Goal: Task Accomplishment & Management: Manage account settings

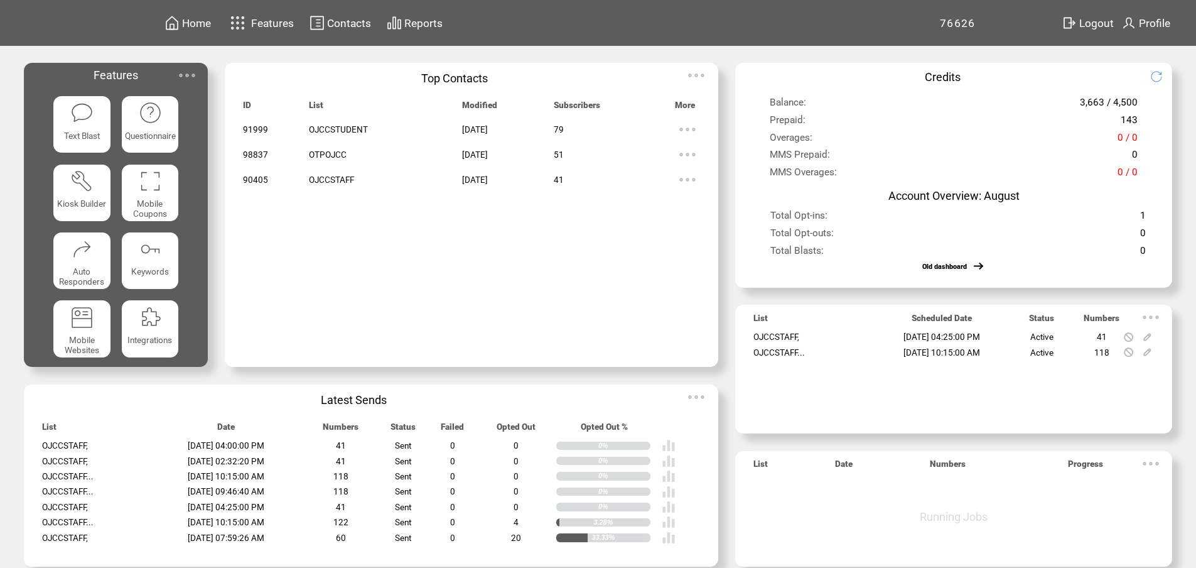
click at [365, 24] on span "Contacts" at bounding box center [349, 23] width 44 height 13
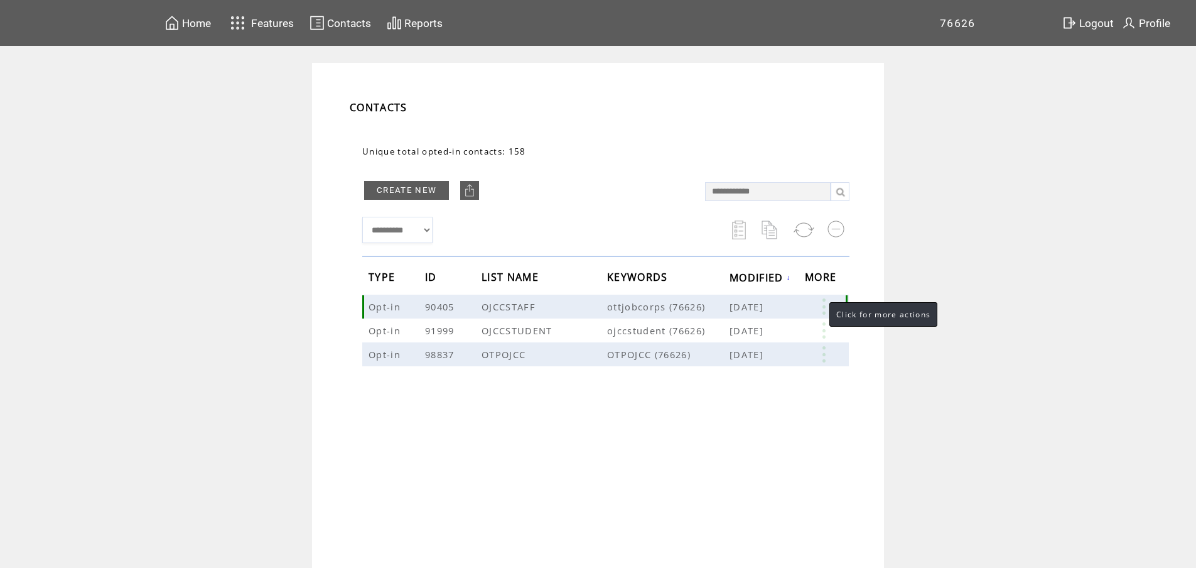
click at [827, 303] on link at bounding box center [824, 306] width 38 height 16
click at [747, 342] on link "41" at bounding box center [778, 342] width 63 height 19
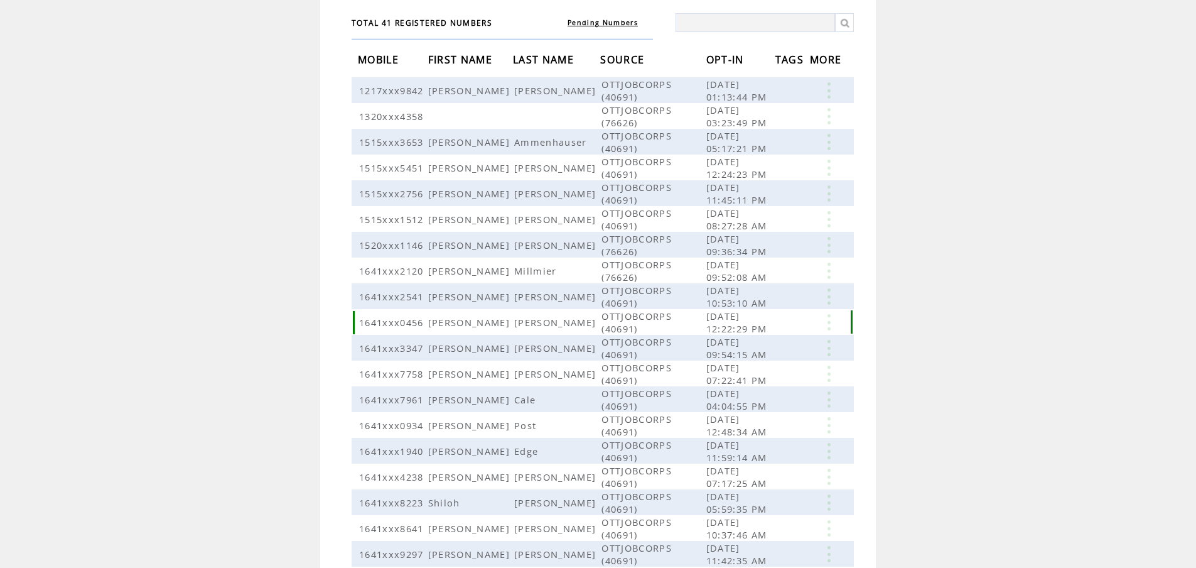
scroll to position [181, 0]
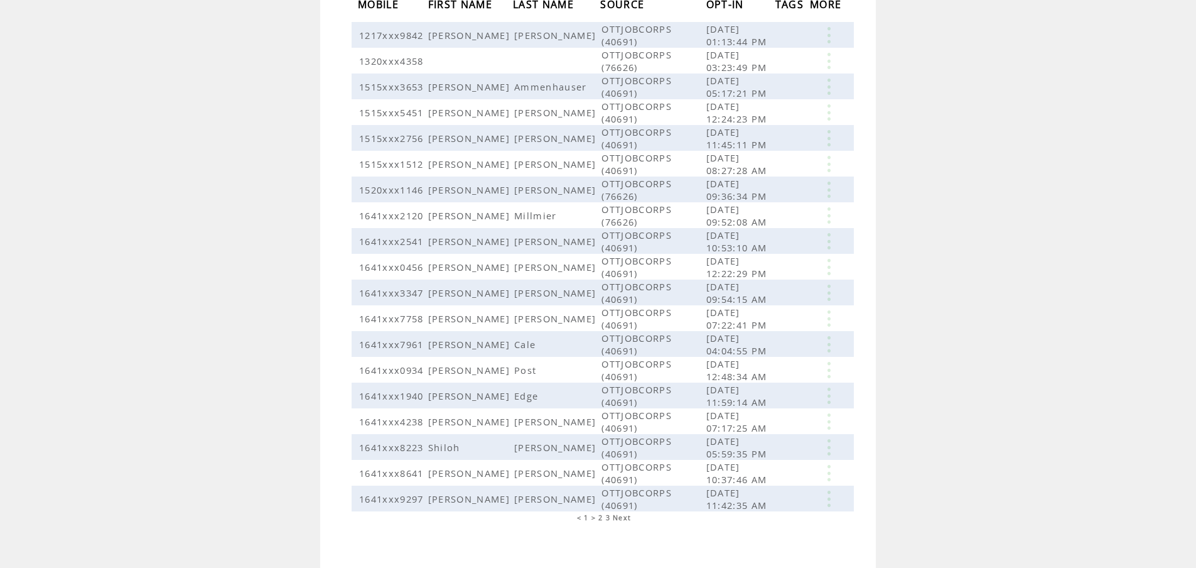
click at [603, 513] on span "2" at bounding box center [601, 517] width 4 height 9
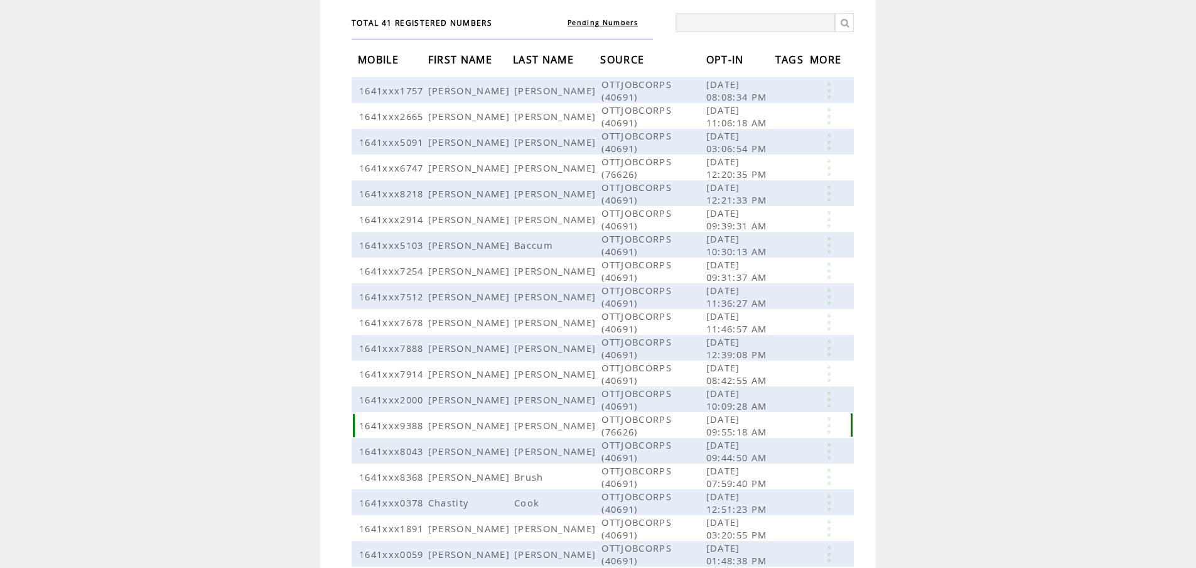
scroll to position [181, 0]
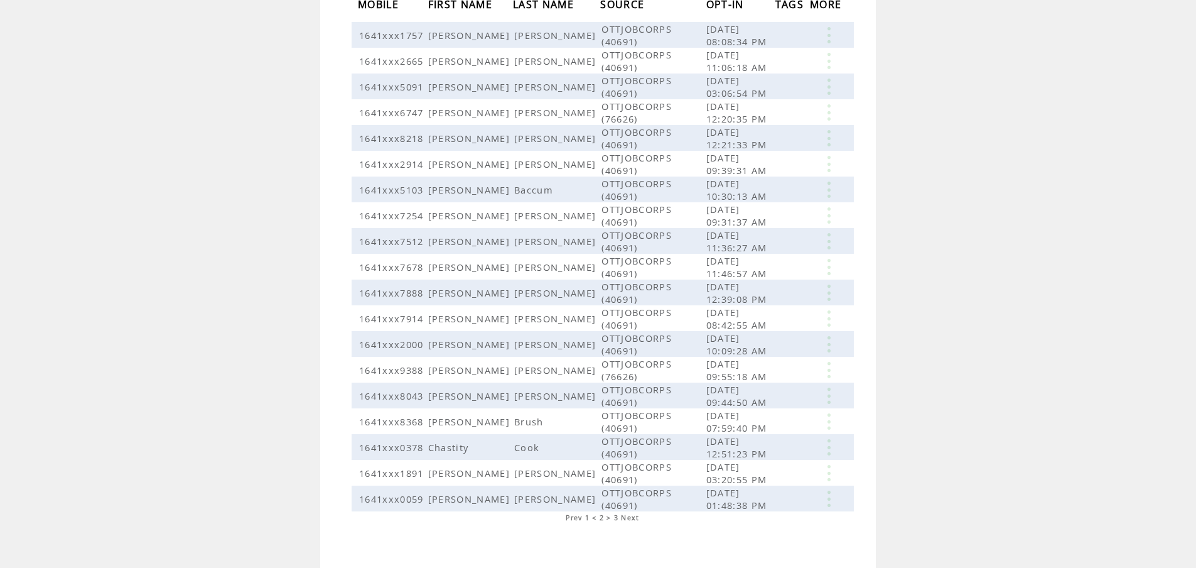
click at [619, 513] on span "3" at bounding box center [616, 517] width 4 height 9
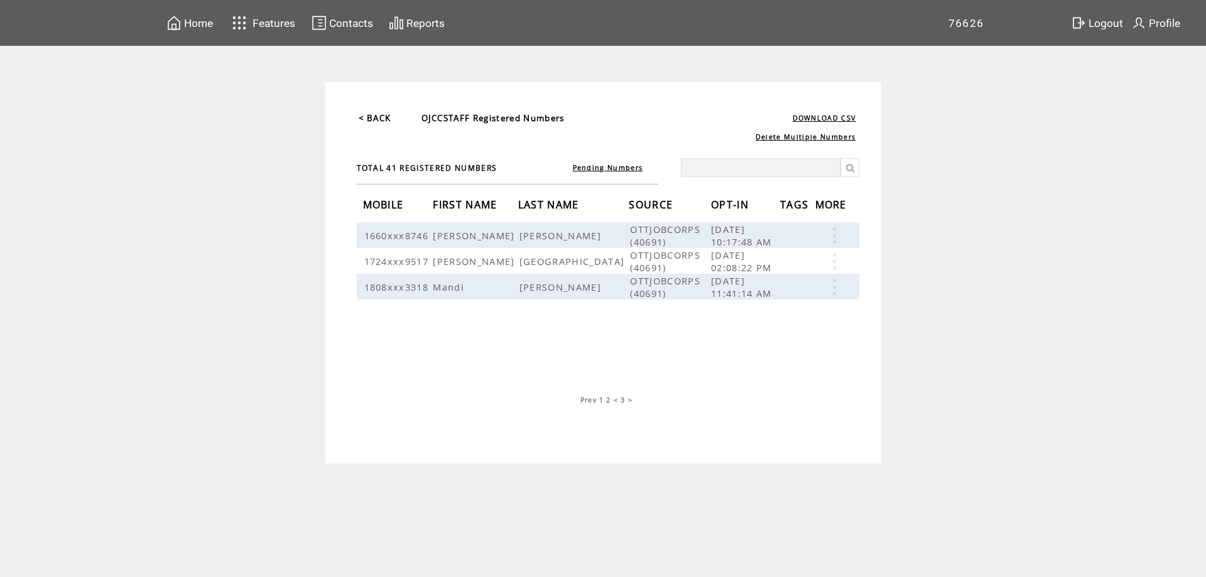
click at [602, 401] on span "1" at bounding box center [601, 400] width 4 height 9
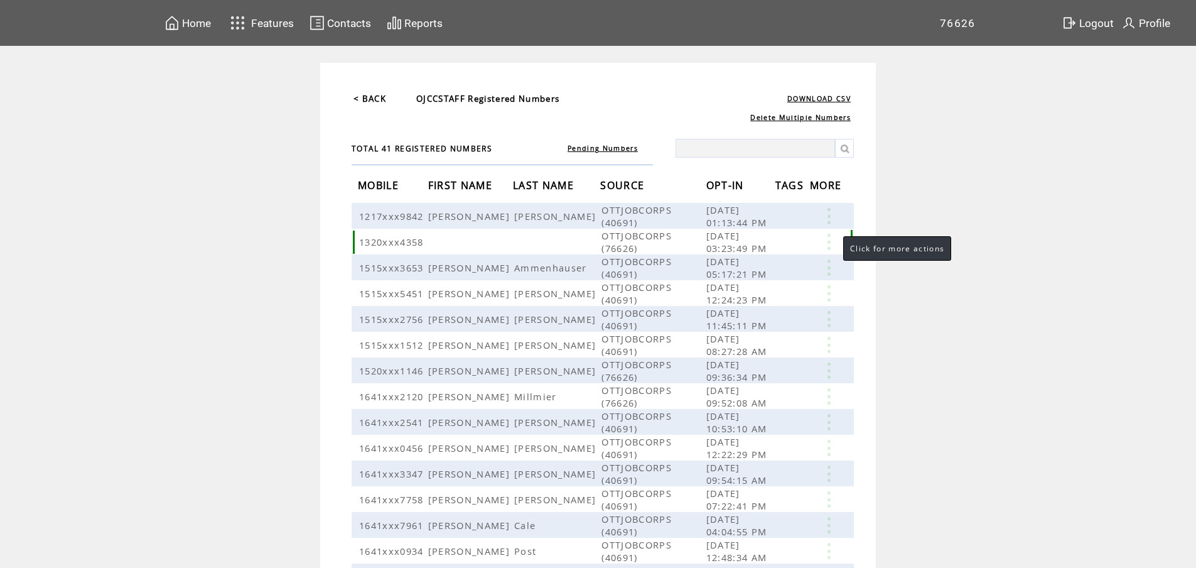
click at [831, 236] on link at bounding box center [829, 242] width 38 height 16
click at [753, 254] on link "EDIT" at bounding box center [761, 254] width 21 height 11
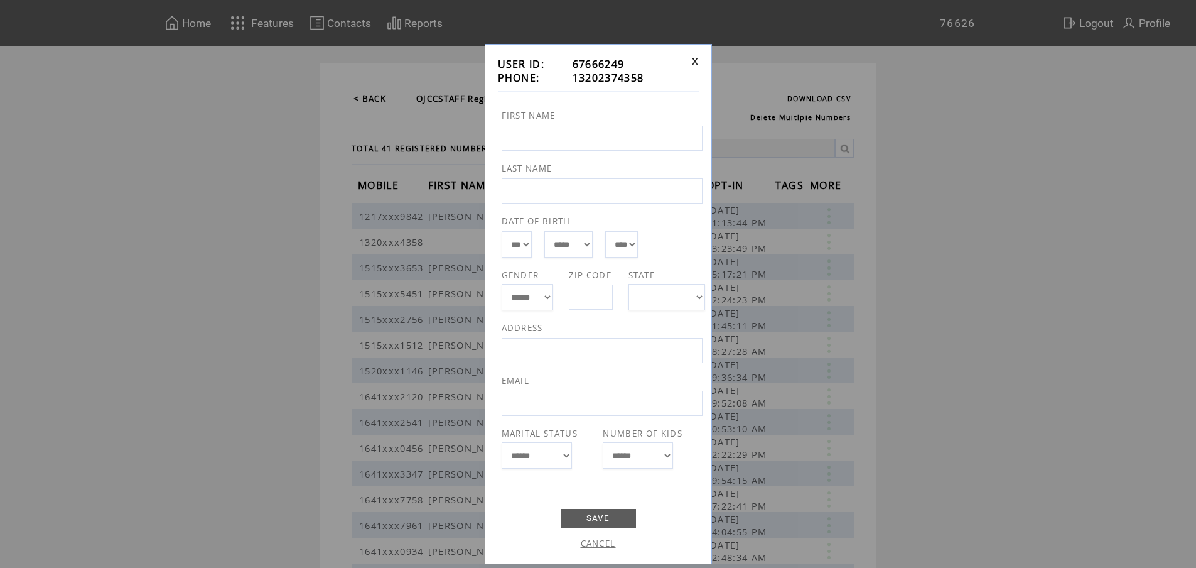
click at [556, 143] on input "text" at bounding box center [602, 138] width 201 height 25
type input "*******"
type input "****"
click at [587, 509] on link "SAVE" at bounding box center [598, 518] width 75 height 19
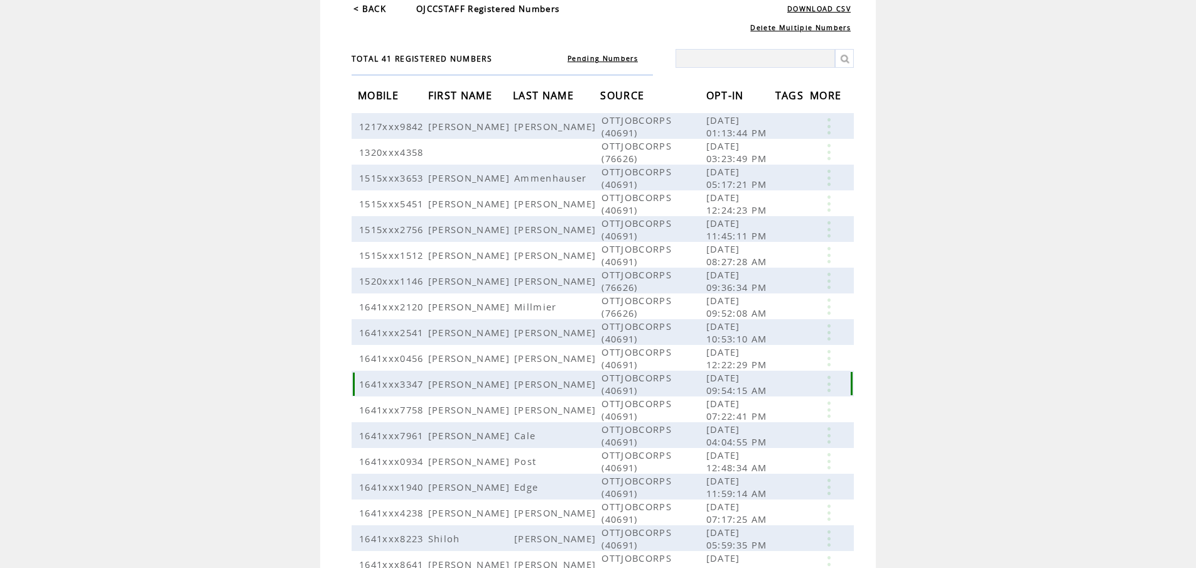
scroll to position [181, 0]
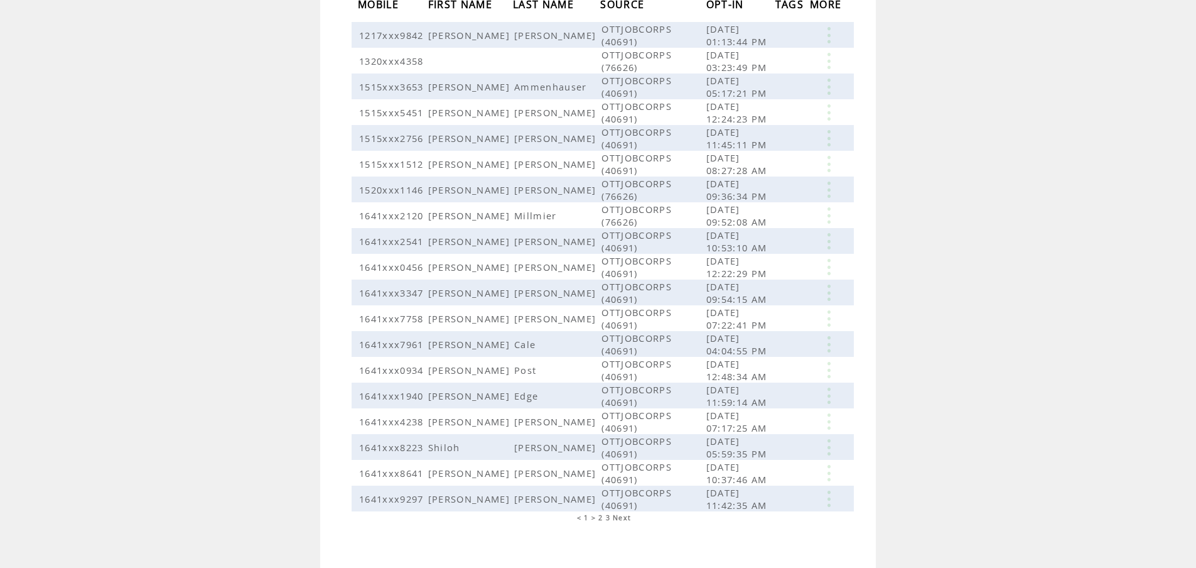
click at [603, 513] on span "2" at bounding box center [601, 517] width 4 height 9
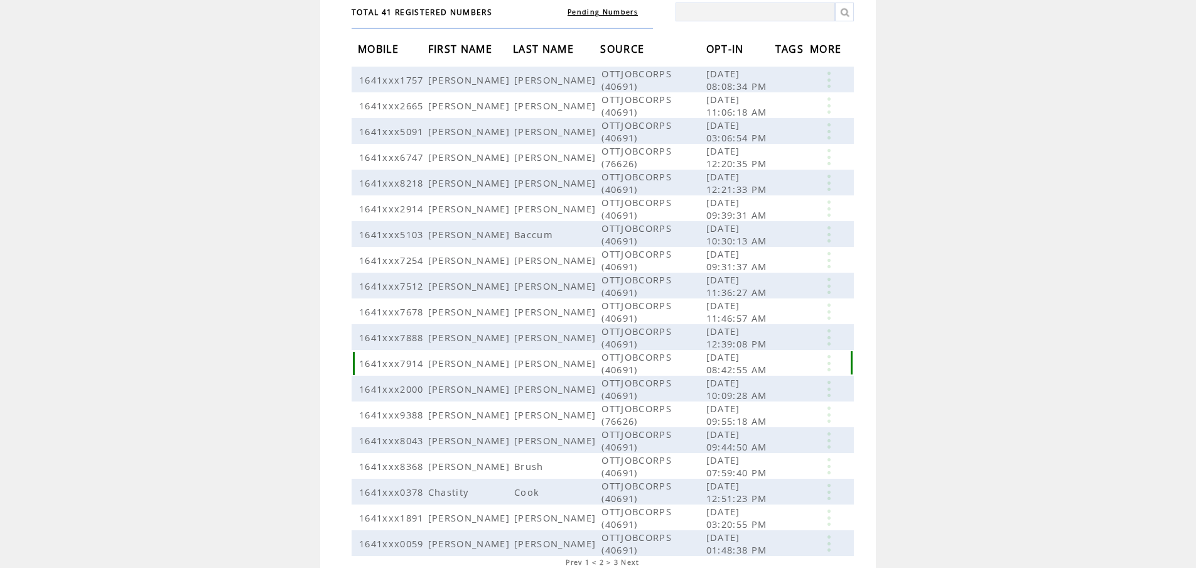
scroll to position [181, 0]
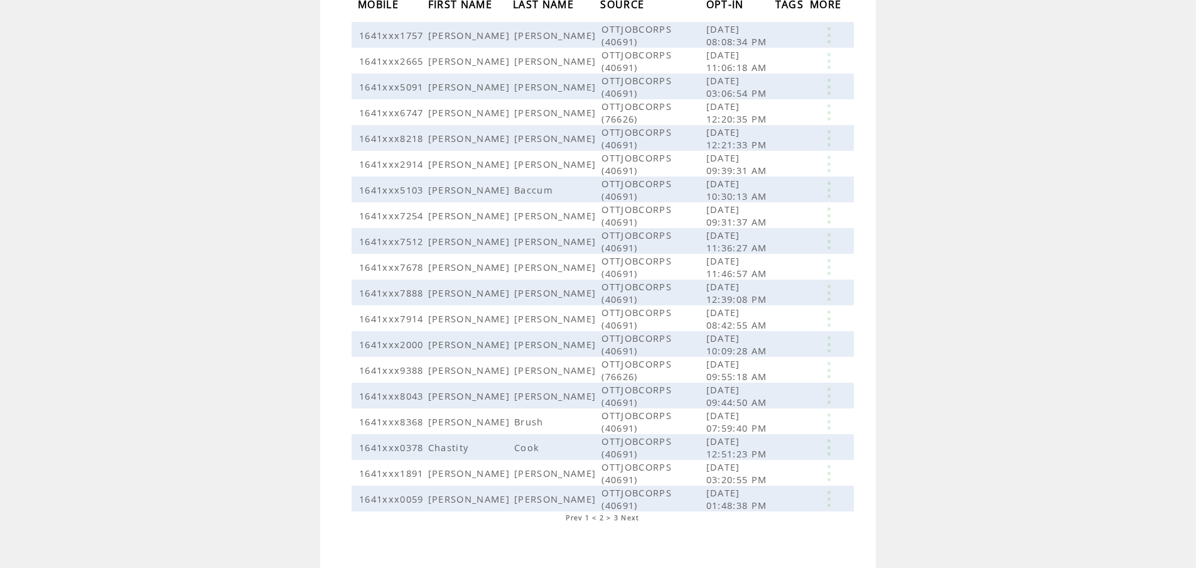
click at [619, 513] on span "3" at bounding box center [616, 517] width 4 height 9
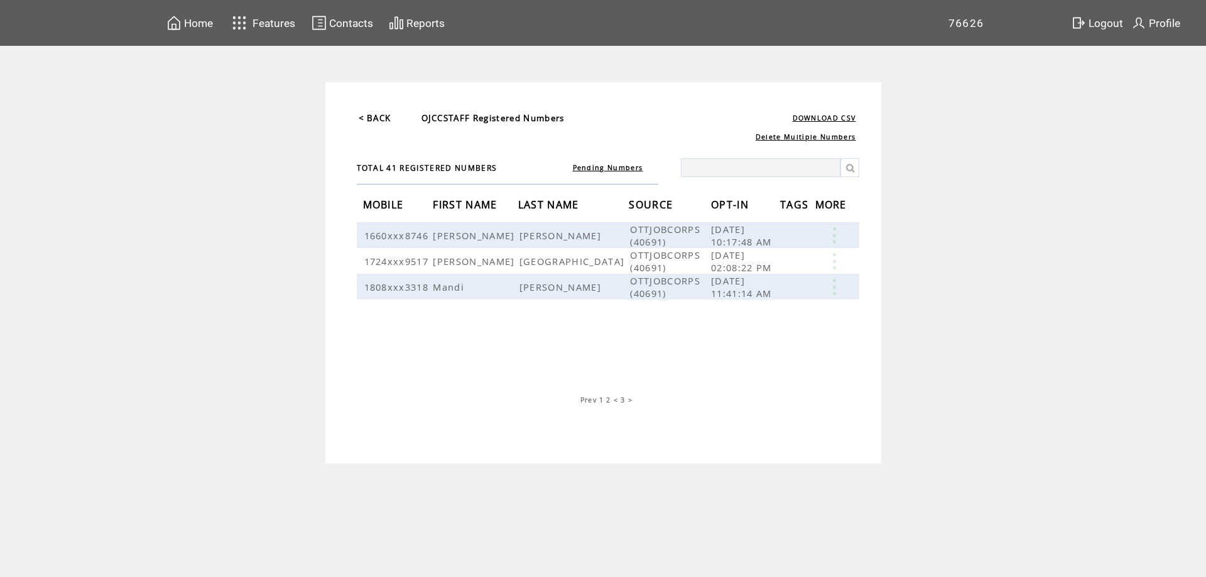
click at [386, 118] on link "< BACK" at bounding box center [375, 117] width 33 height 11
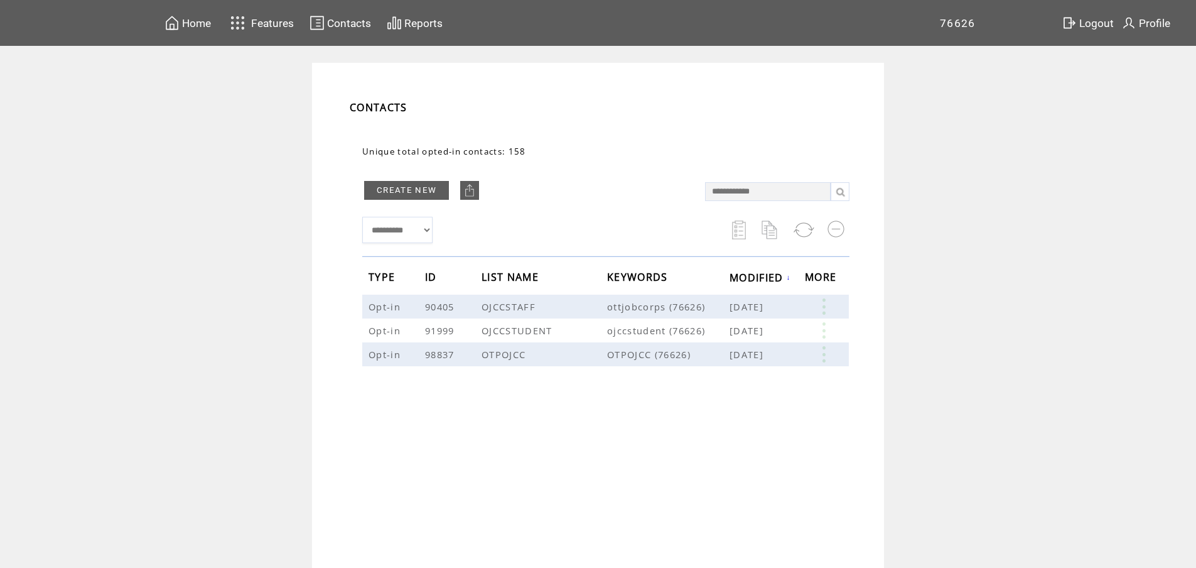
click at [345, 17] on span "Contacts" at bounding box center [349, 23] width 44 height 13
drag, startPoint x: 949, startPoint y: 21, endPoint x: 1030, endPoint y: 21, distance: 81.0
click at [1030, 21] on td "76626" at bounding box center [1000, 23] width 120 height 46
click at [828, 304] on link at bounding box center [824, 306] width 38 height 16
click at [746, 343] on table "EDIT DELETE 41" at bounding box center [771, 326] width 90 height 63
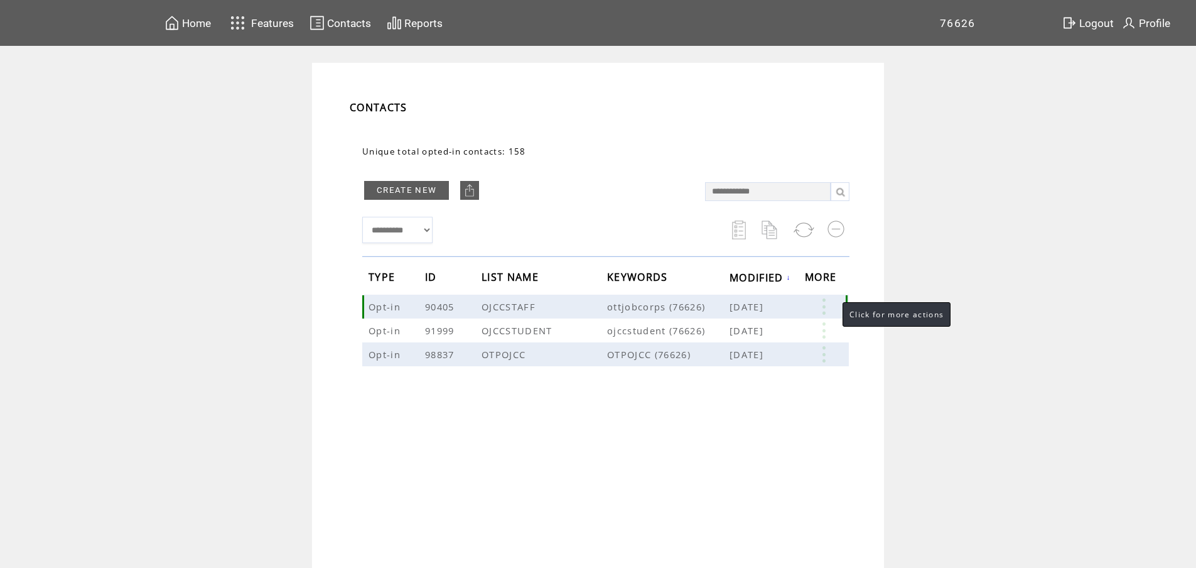
click at [830, 306] on link at bounding box center [824, 306] width 38 height 16
click at [748, 342] on table "EDIT DELETE 41" at bounding box center [774, 327] width 90 height 63
click at [828, 310] on link at bounding box center [824, 306] width 38 height 16
click at [735, 350] on link at bounding box center [736, 349] width 11 height 11
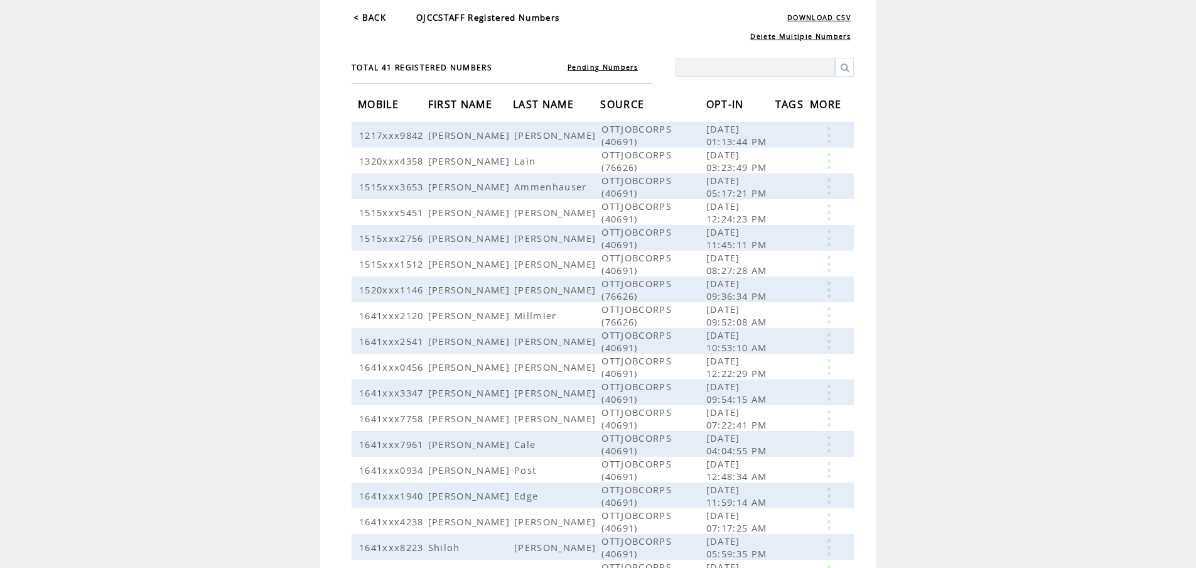
scroll to position [126, 0]
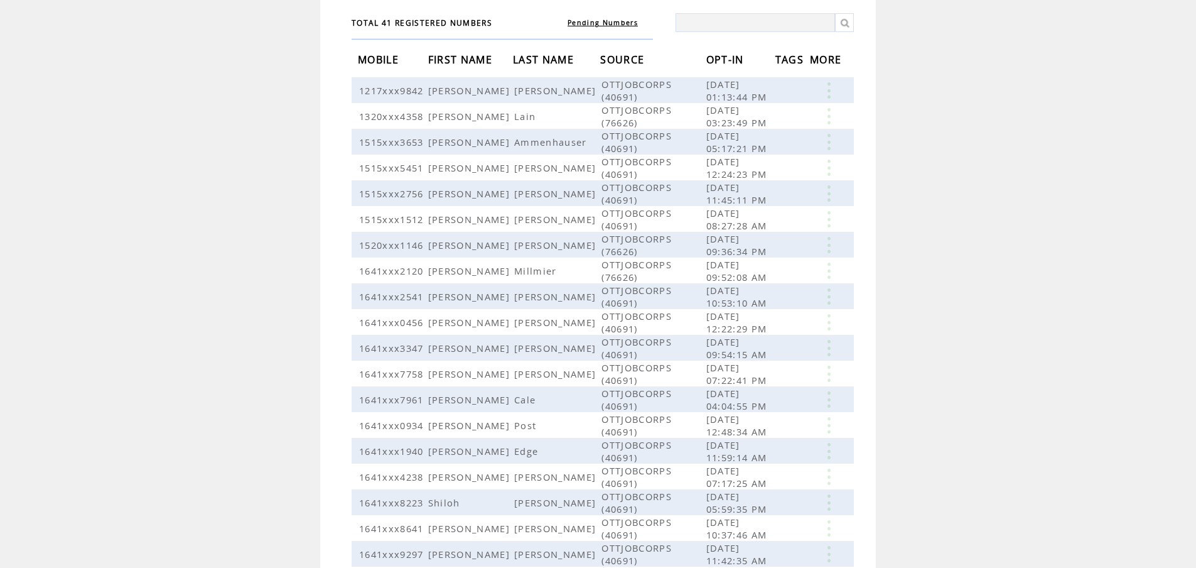
click at [609, 25] on link "Pending Numbers" at bounding box center [603, 22] width 70 height 9
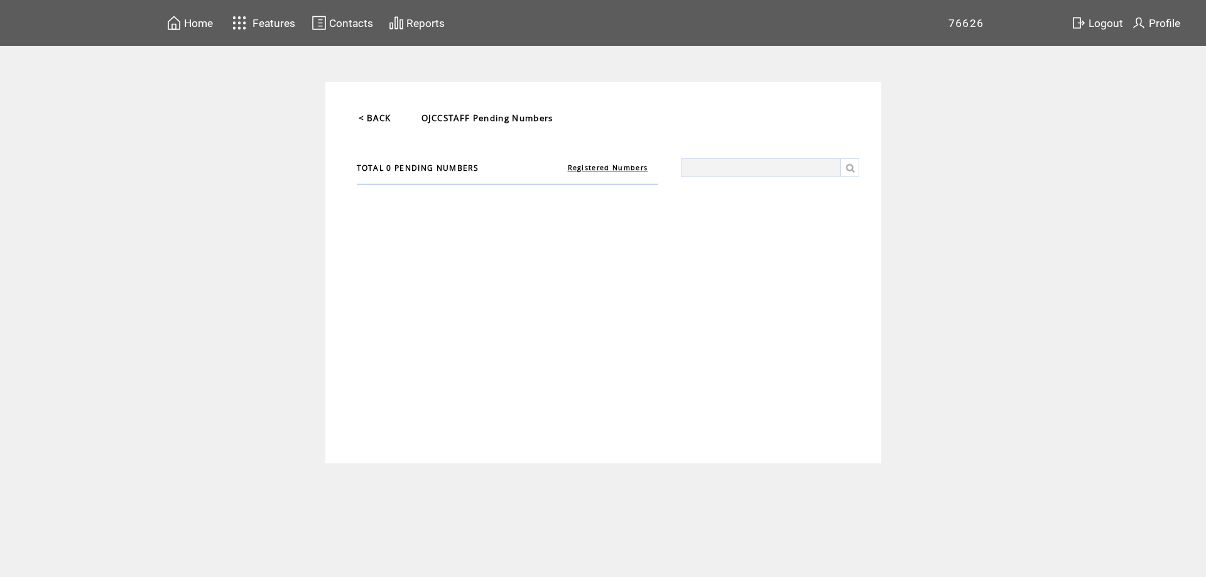
click at [174, 24] on img at bounding box center [173, 23] width 15 height 16
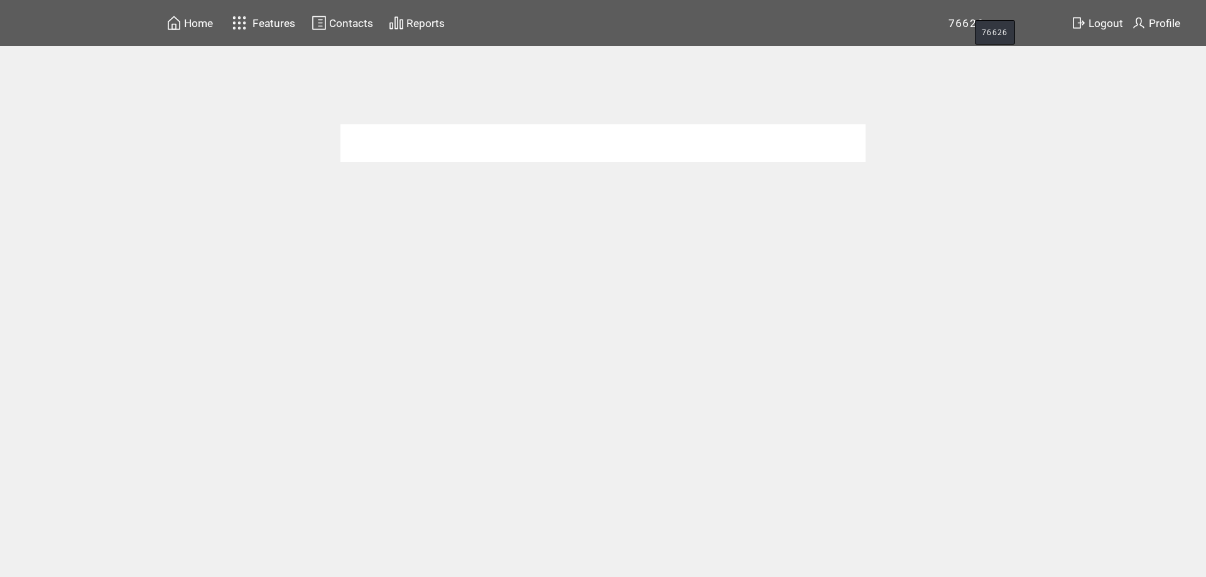
click at [962, 25] on span "76626" at bounding box center [966, 23] width 36 height 13
click at [553, 142] on td at bounding box center [602, 143] width 525 height 38
click at [355, 23] on span "Contacts" at bounding box center [351, 23] width 44 height 13
